Goal: Task Accomplishment & Management: Complete application form

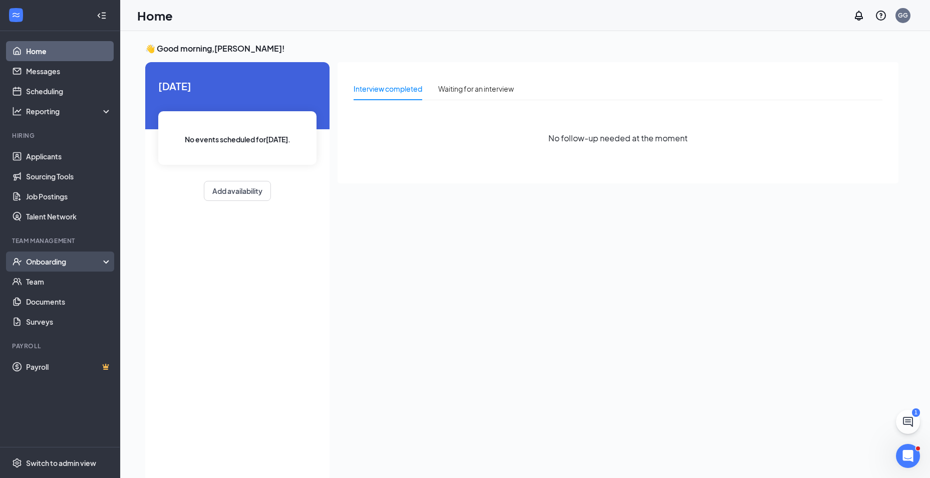
click at [61, 263] on div "Onboarding" at bounding box center [64, 261] width 77 height 10
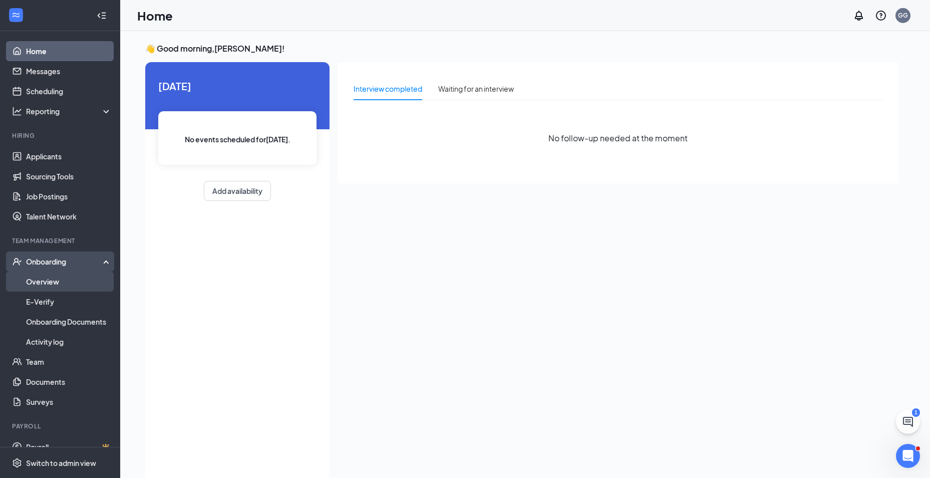
click at [58, 282] on link "Overview" at bounding box center [69, 281] width 86 height 20
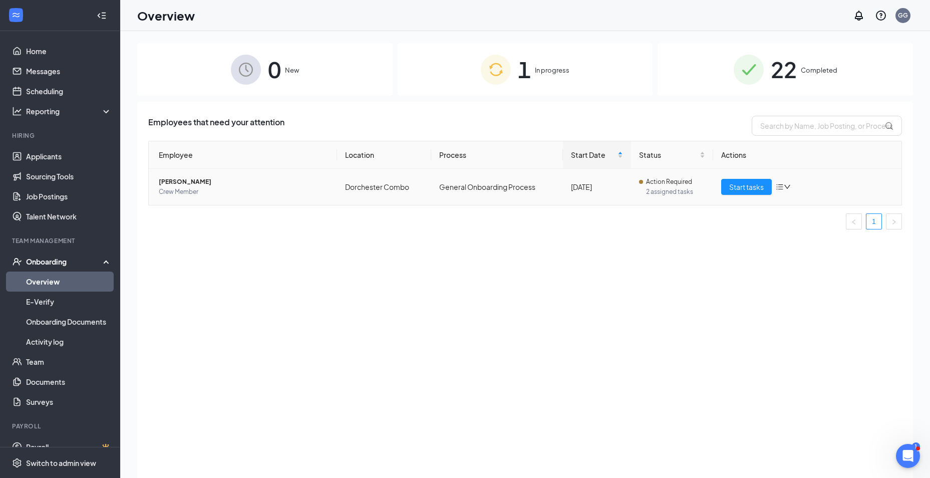
click at [783, 188] on icon "bars" at bounding box center [780, 187] width 8 height 8
click at [829, 254] on div "Remove from onboarding" at bounding box center [836, 252] width 108 height 10
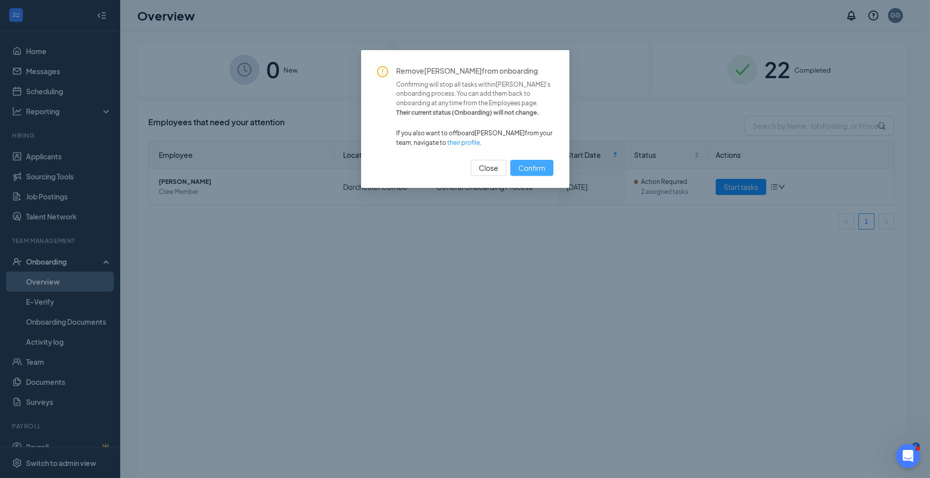
click at [535, 167] on span "Confirm" at bounding box center [531, 167] width 27 height 11
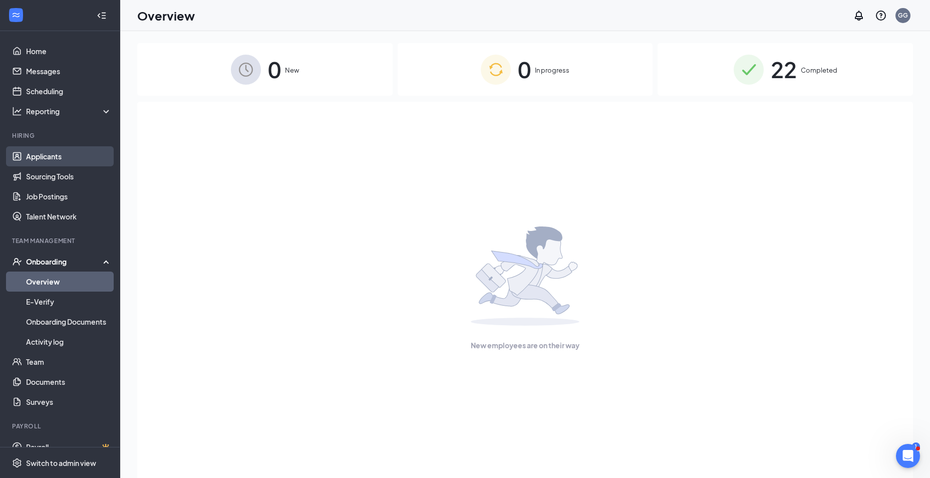
click at [45, 159] on link "Applicants" at bounding box center [69, 156] width 86 height 20
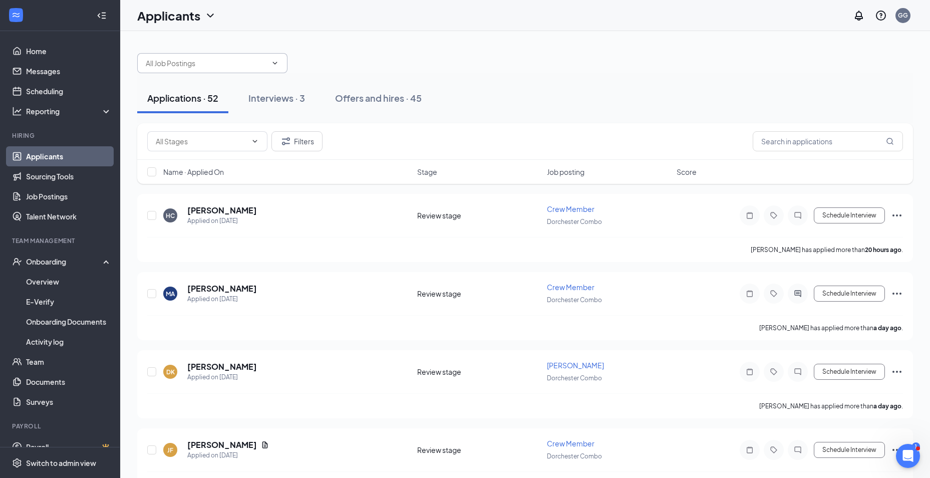
click at [278, 63] on icon "ChevronDown" at bounding box center [275, 63] width 8 height 8
click at [209, 63] on input "text" at bounding box center [206, 63] width 121 height 11
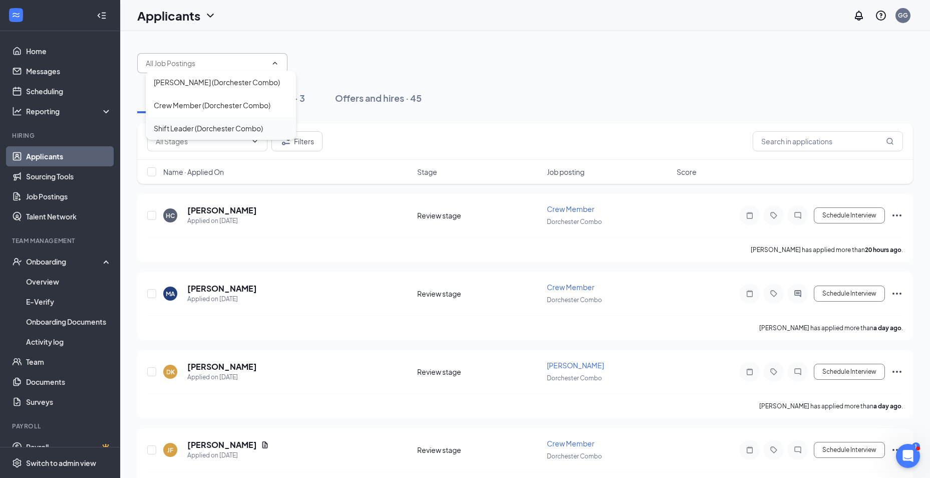
click at [162, 130] on div "Shift Leader (Dorchester Combo)" at bounding box center [208, 128] width 109 height 11
type input "Shift Leader (Dorchester Combo)"
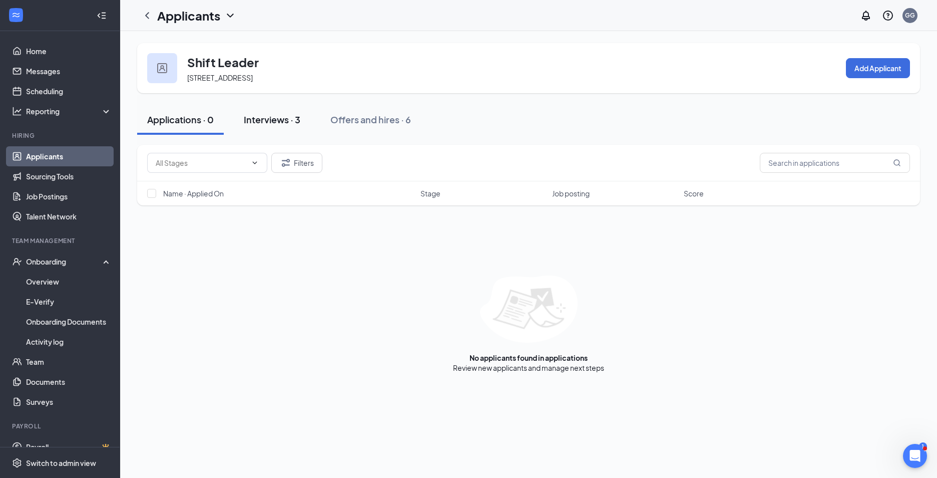
click at [263, 121] on div "Interviews · 3" at bounding box center [272, 119] width 57 height 13
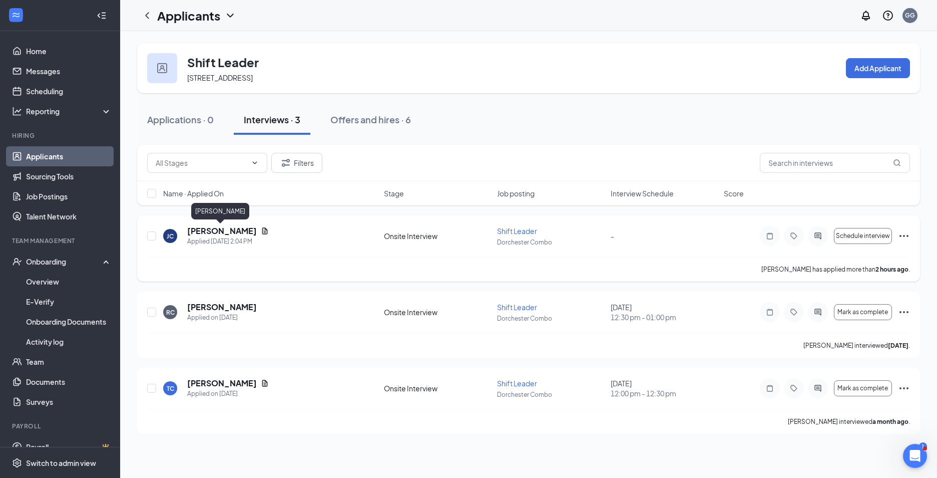
click at [209, 229] on h5 "[PERSON_NAME]" at bounding box center [222, 230] width 70 height 11
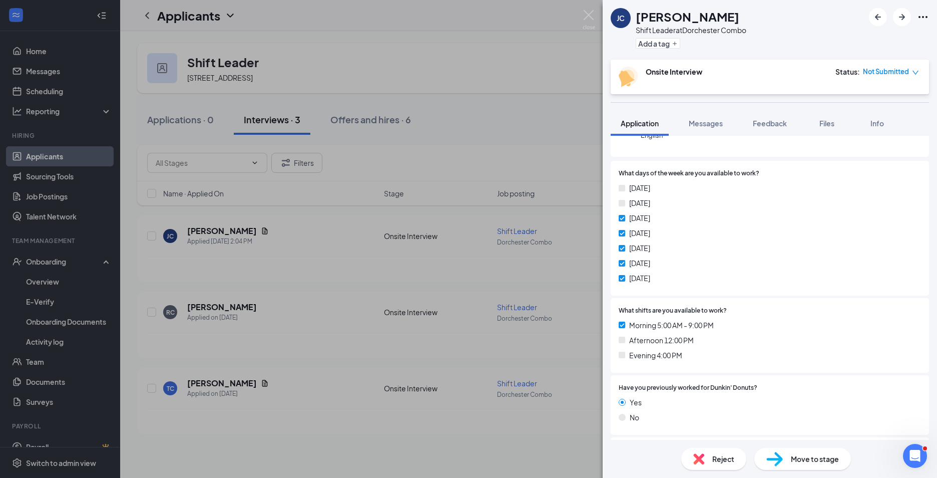
scroll to position [200, 0]
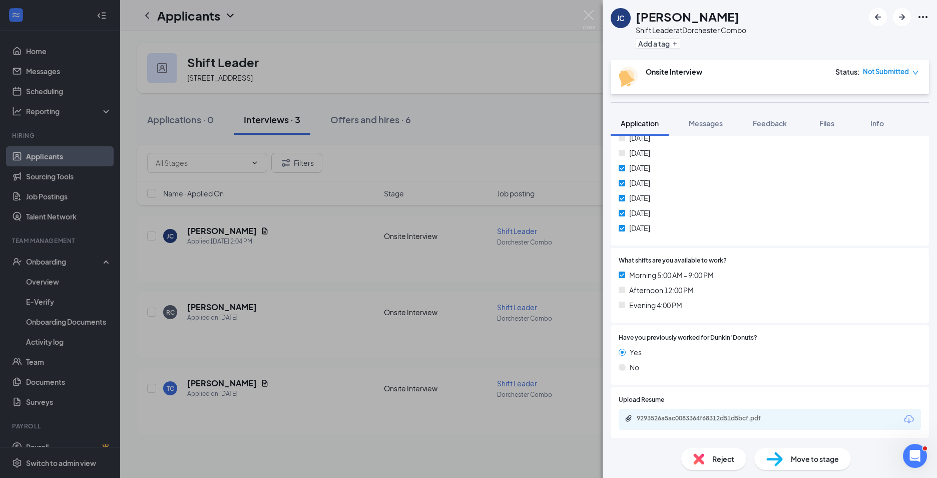
click at [793, 453] on span "Move to stage" at bounding box center [815, 458] width 48 height 11
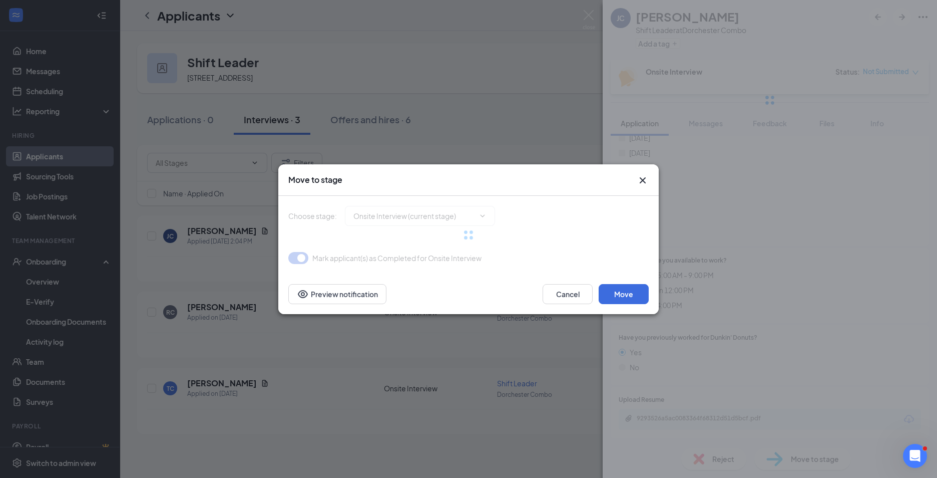
type input "Hiring Complete (final stage)"
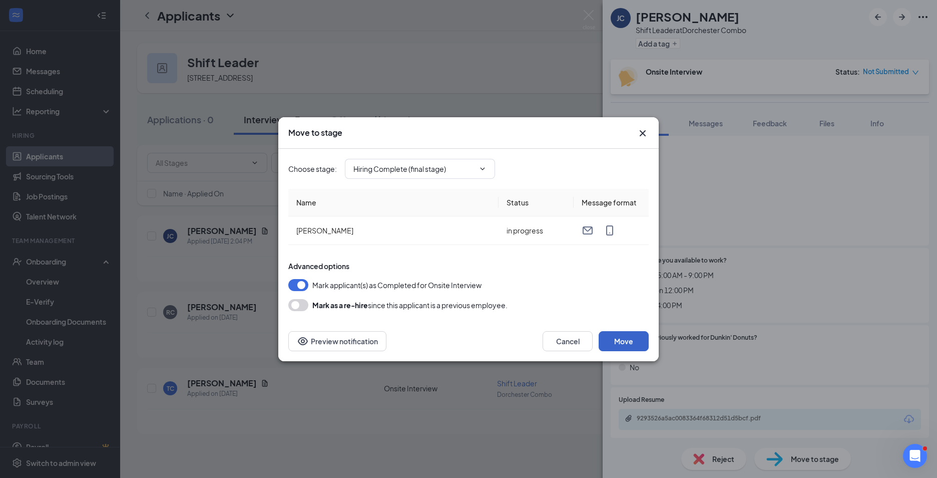
click at [630, 340] on button "Move" at bounding box center [624, 341] width 50 height 20
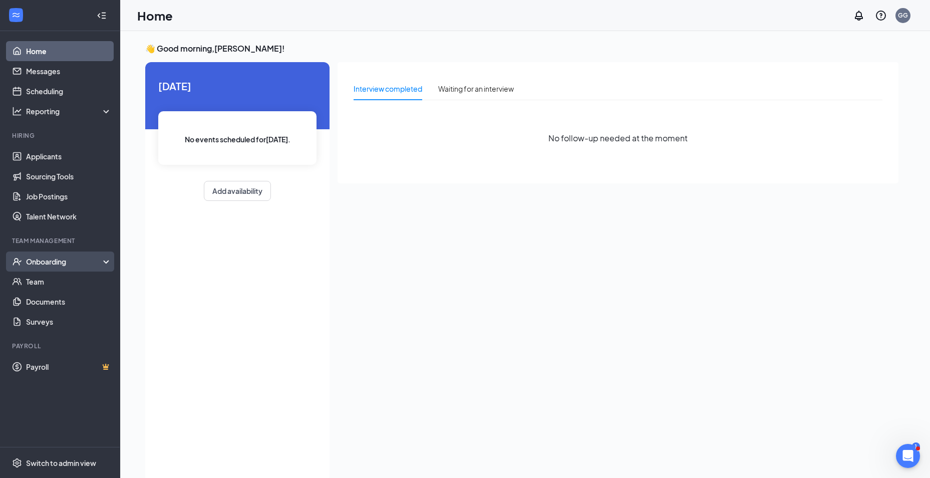
click at [34, 265] on div "Onboarding" at bounding box center [64, 261] width 77 height 10
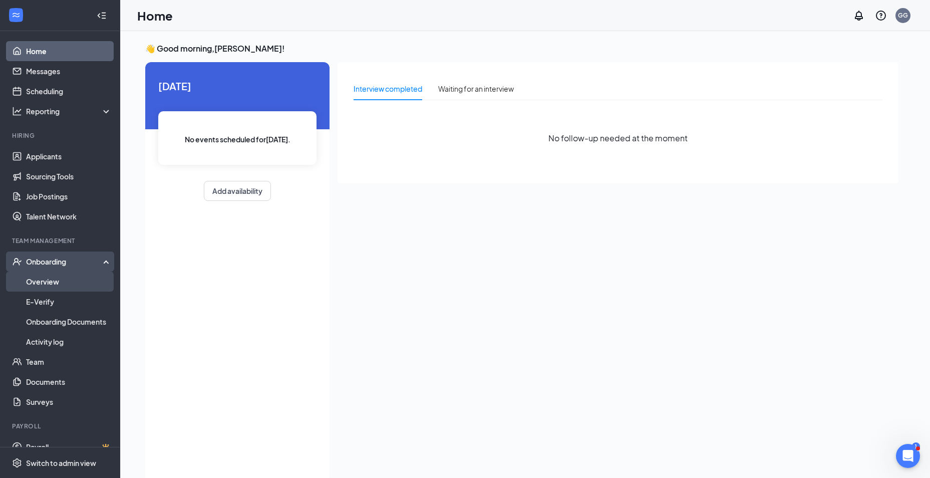
click at [38, 281] on link "Overview" at bounding box center [69, 281] width 86 height 20
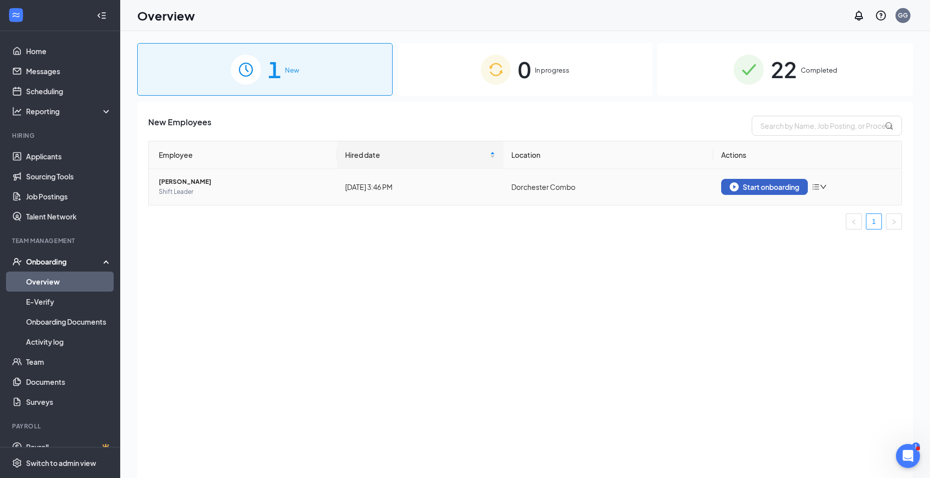
click at [786, 187] on div "Start onboarding" at bounding box center [765, 186] width 70 height 9
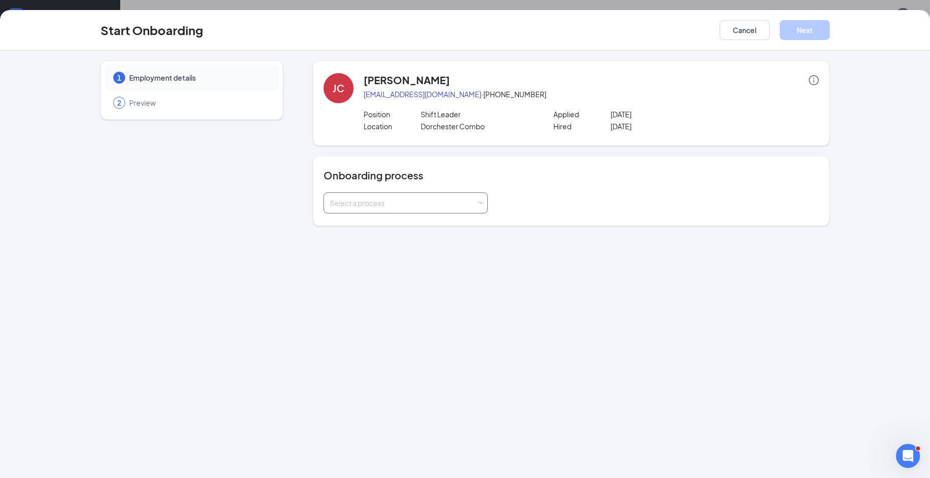
click at [480, 202] on span at bounding box center [480, 203] width 5 height 5
click at [388, 225] on span "General Onboarding Process" at bounding box center [376, 223] width 96 height 9
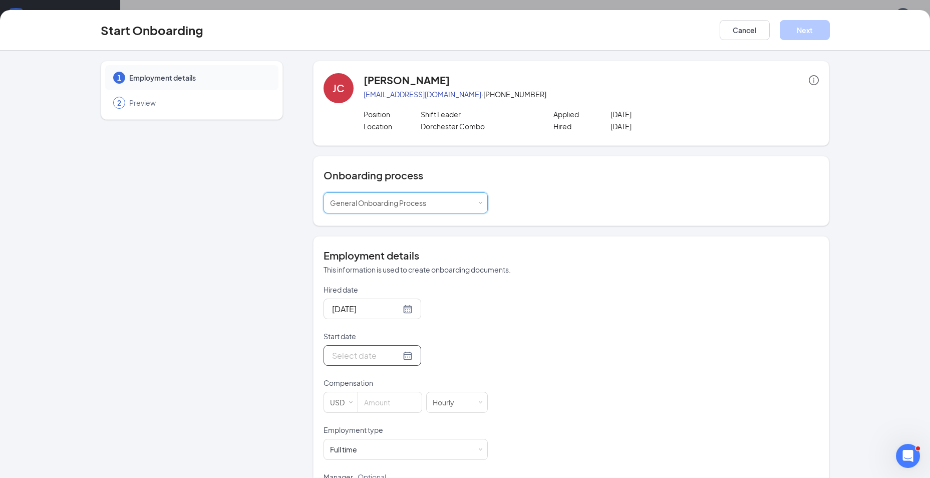
click at [396, 358] on div at bounding box center [372, 355] width 81 height 13
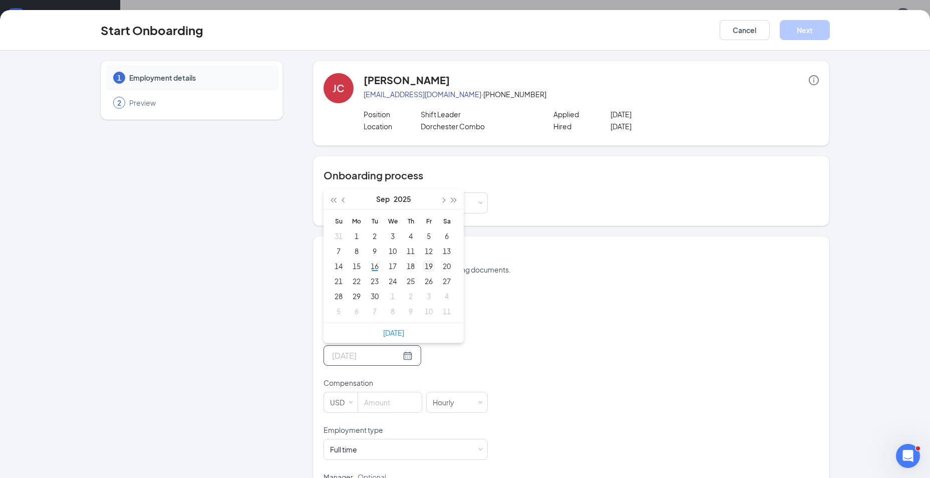
type input "[DATE]"
click at [423, 269] on div "19" at bounding box center [429, 266] width 12 height 12
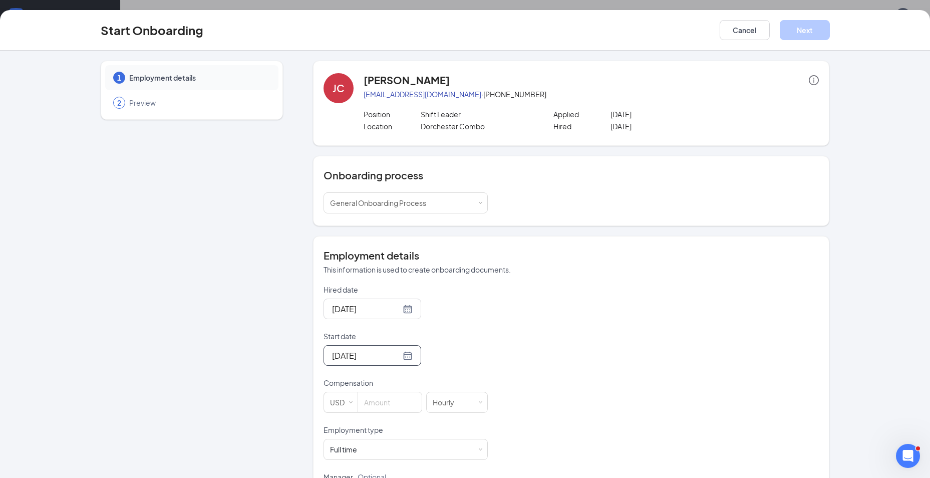
scroll to position [52, 0]
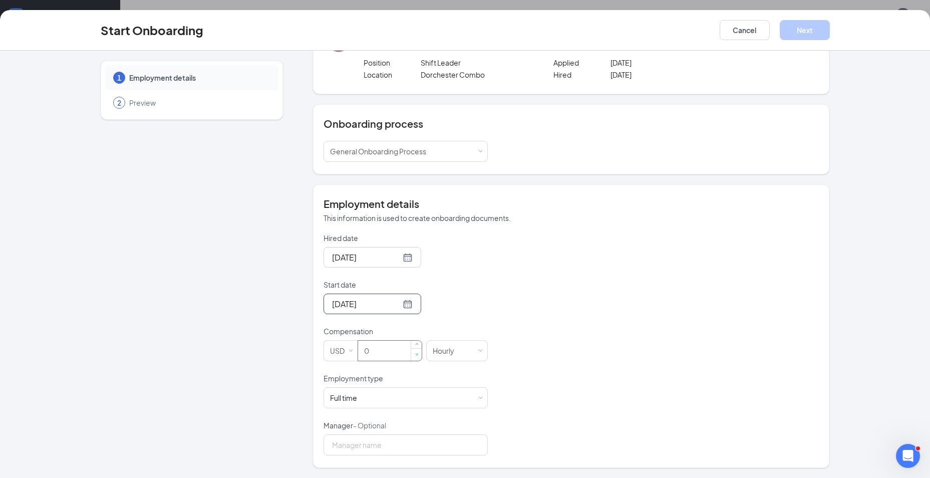
click at [411, 354] on span "Decrease Value" at bounding box center [416, 354] width 11 height 12
type input "15.5"
click at [474, 398] on div "Full time Works 30+ hours per week and is reasonably expected to work" at bounding box center [405, 398] width 151 height 20
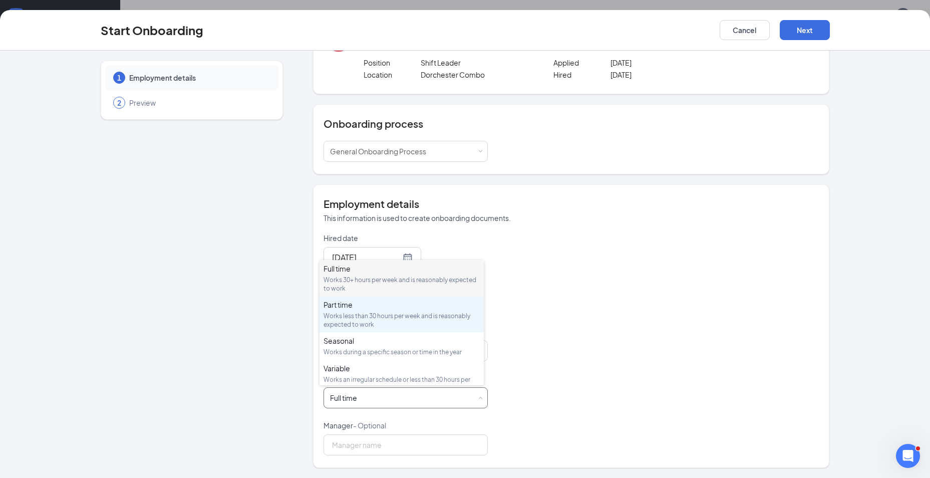
click at [360, 310] on div "Part time Works less than 30 hours per week and is reasonably expected to work" at bounding box center [401, 313] width 156 height 29
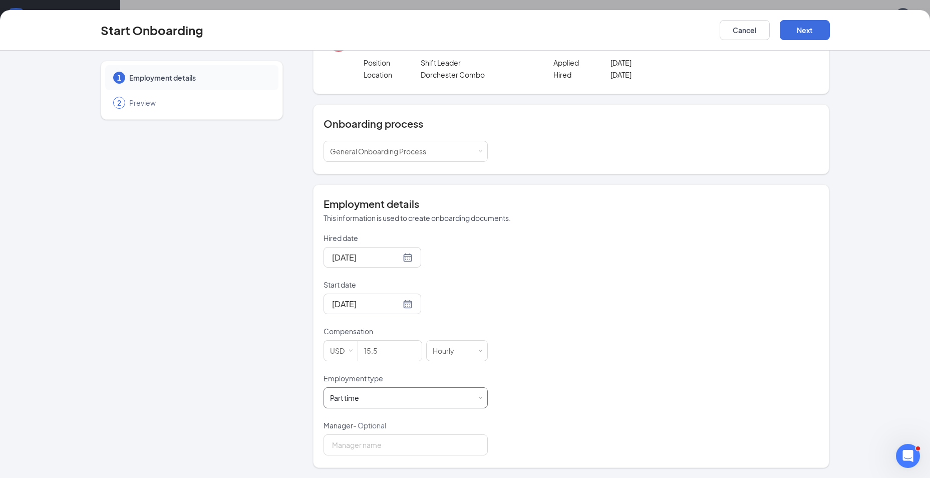
scroll to position [0, 0]
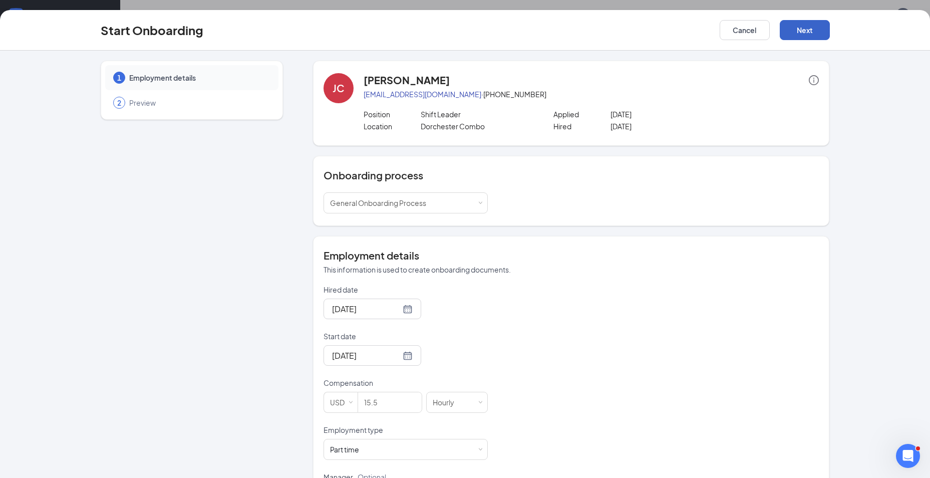
click at [815, 28] on button "Next" at bounding box center [805, 30] width 50 height 20
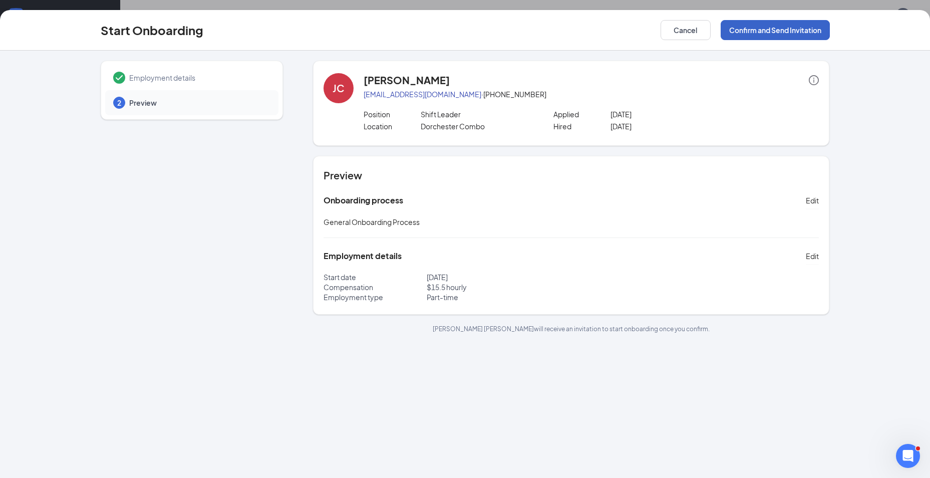
click at [766, 29] on button "Confirm and Send Invitation" at bounding box center [775, 30] width 109 height 20
